Goal: Task Accomplishment & Management: Manage account settings

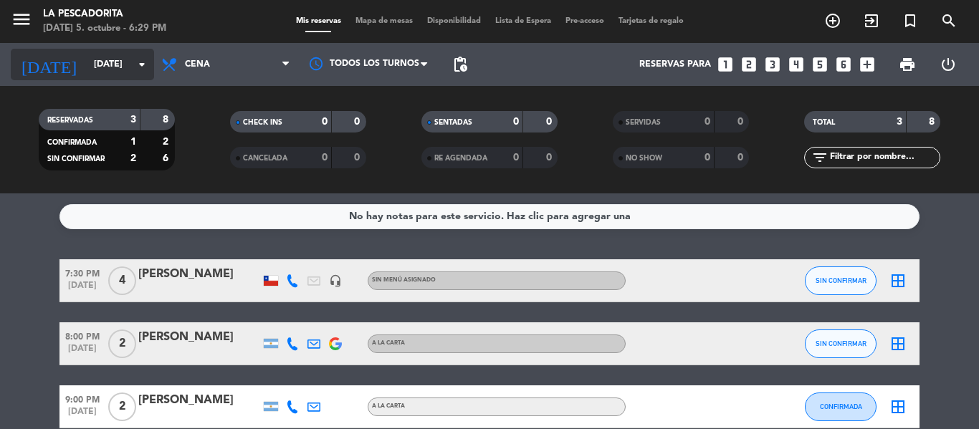
click at [87, 62] on input "[DATE]" at bounding box center [147, 64] width 121 height 24
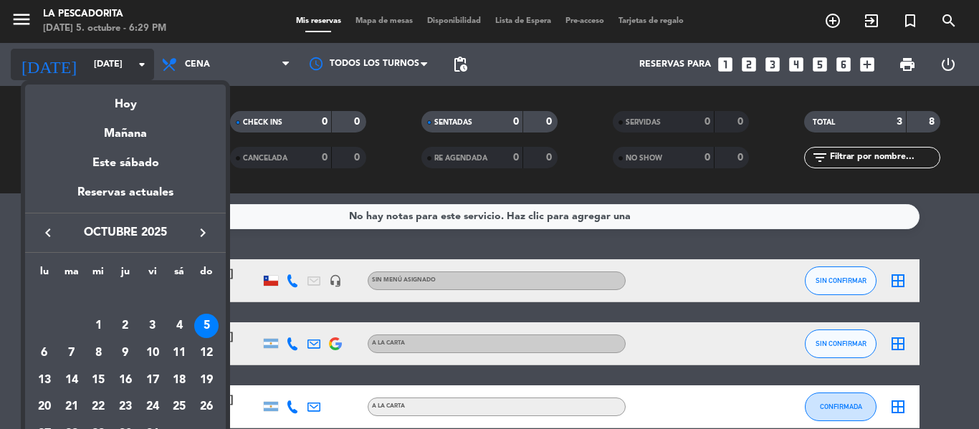
click at [77, 62] on div at bounding box center [489, 214] width 979 height 429
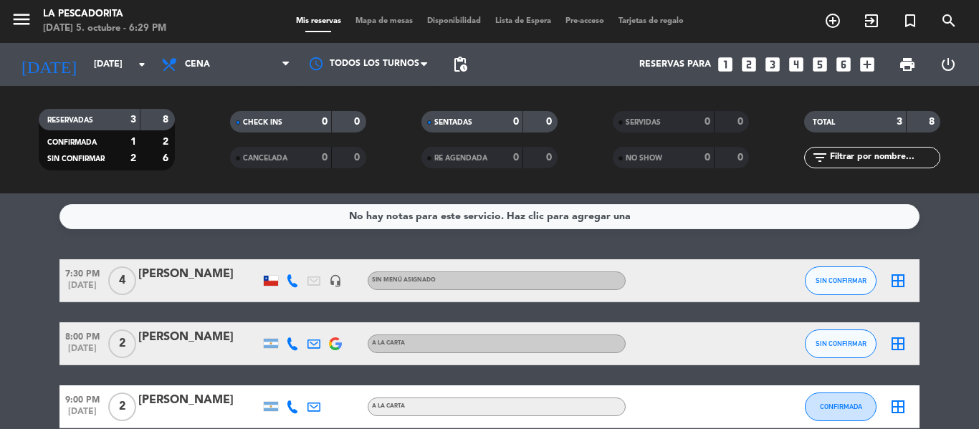
click at [75, 278] on span "7:30 PM" at bounding box center [82, 272] width 46 height 16
click at [89, 357] on span "[DATE]" at bounding box center [82, 352] width 46 height 16
click at [855, 352] on button "SIN CONFIRMAR" at bounding box center [841, 344] width 72 height 29
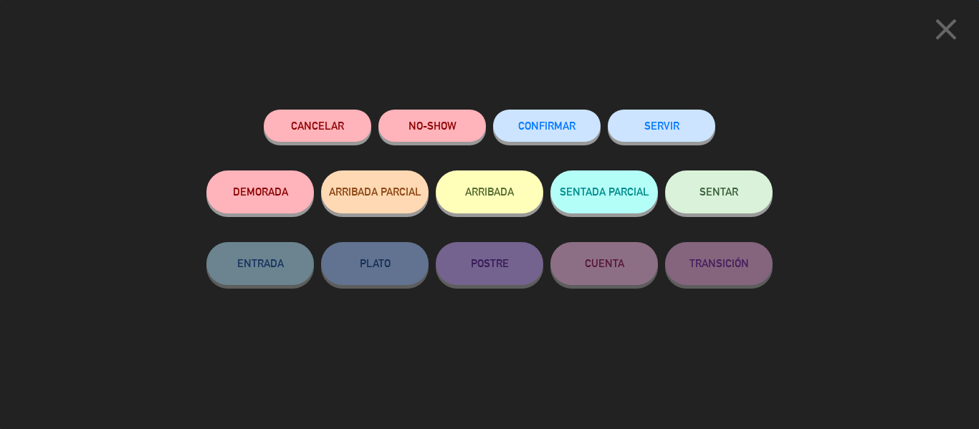
click at [576, 125] on span "CONFIRMAR" at bounding box center [546, 126] width 57 height 12
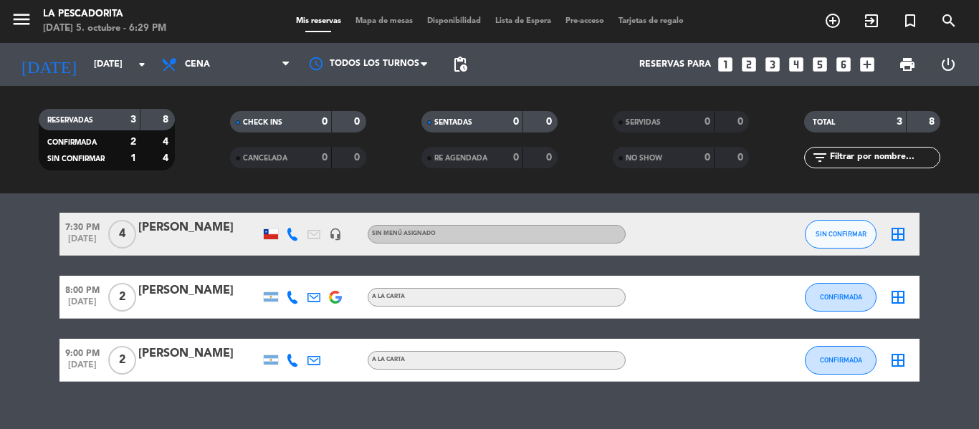
scroll to position [71, 0]
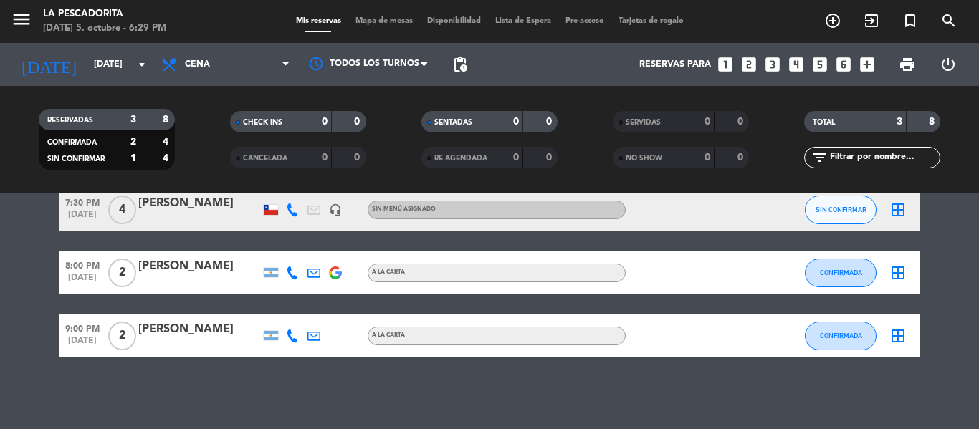
click at [84, 342] on span "[DATE]" at bounding box center [82, 344] width 46 height 16
click at [0, 348] on bookings-row "7:30 PM [DATE] 4 [PERSON_NAME] headset_mic Sin menú asignado SIN CONFIRMAR bord…" at bounding box center [489, 273] width 979 height 169
click at [76, 275] on span "[DATE]" at bounding box center [82, 281] width 46 height 16
click at [0, 326] on bookings-row "7:30 PM [DATE] 4 [PERSON_NAME] headset_mic Sin menú asignado SIN CONFIRMAR bord…" at bounding box center [489, 273] width 979 height 169
